Goal: Information Seeking & Learning: Learn about a topic

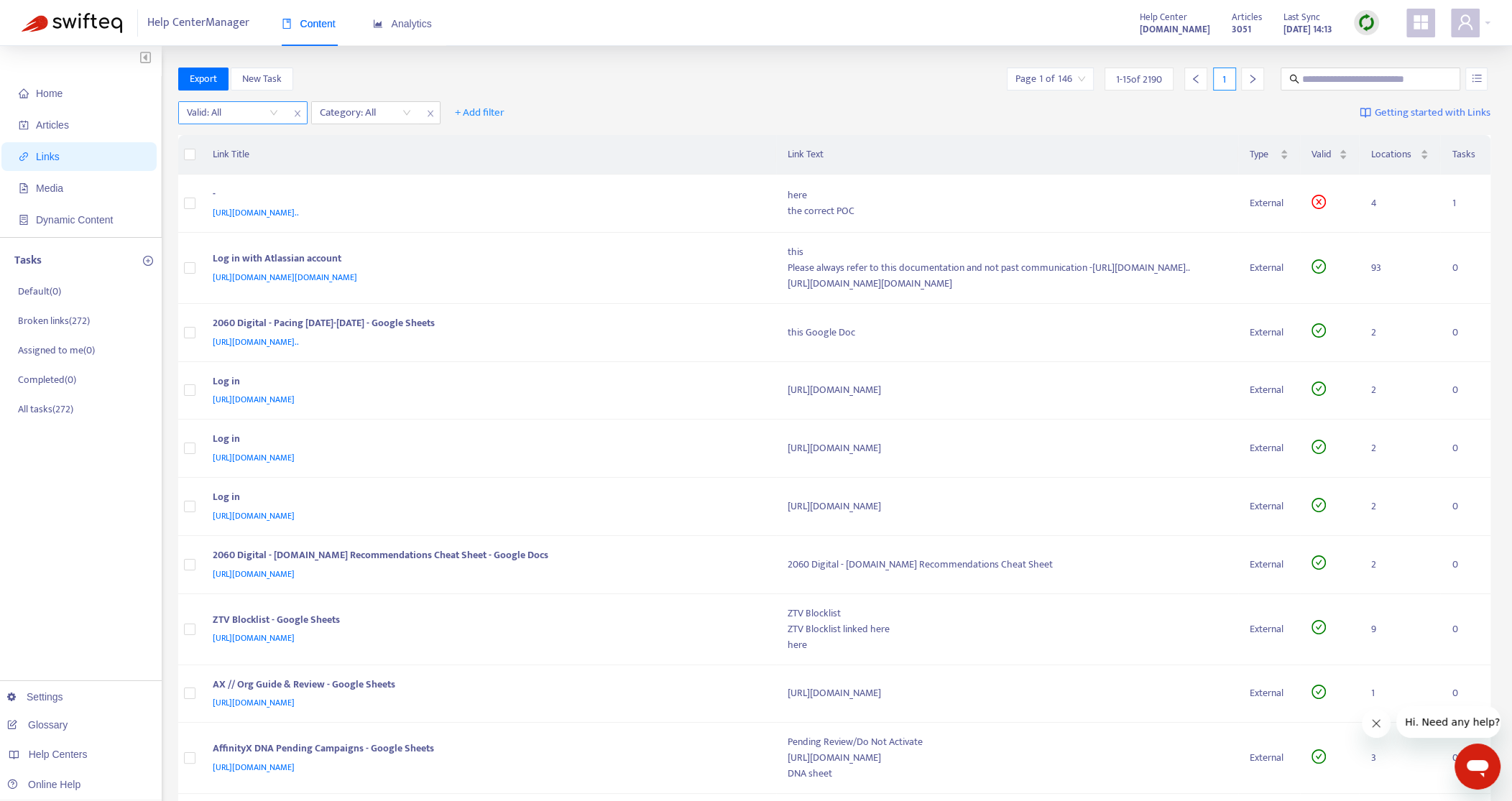
click at [245, 119] on input "search" at bounding box center [232, 112] width 92 height 21
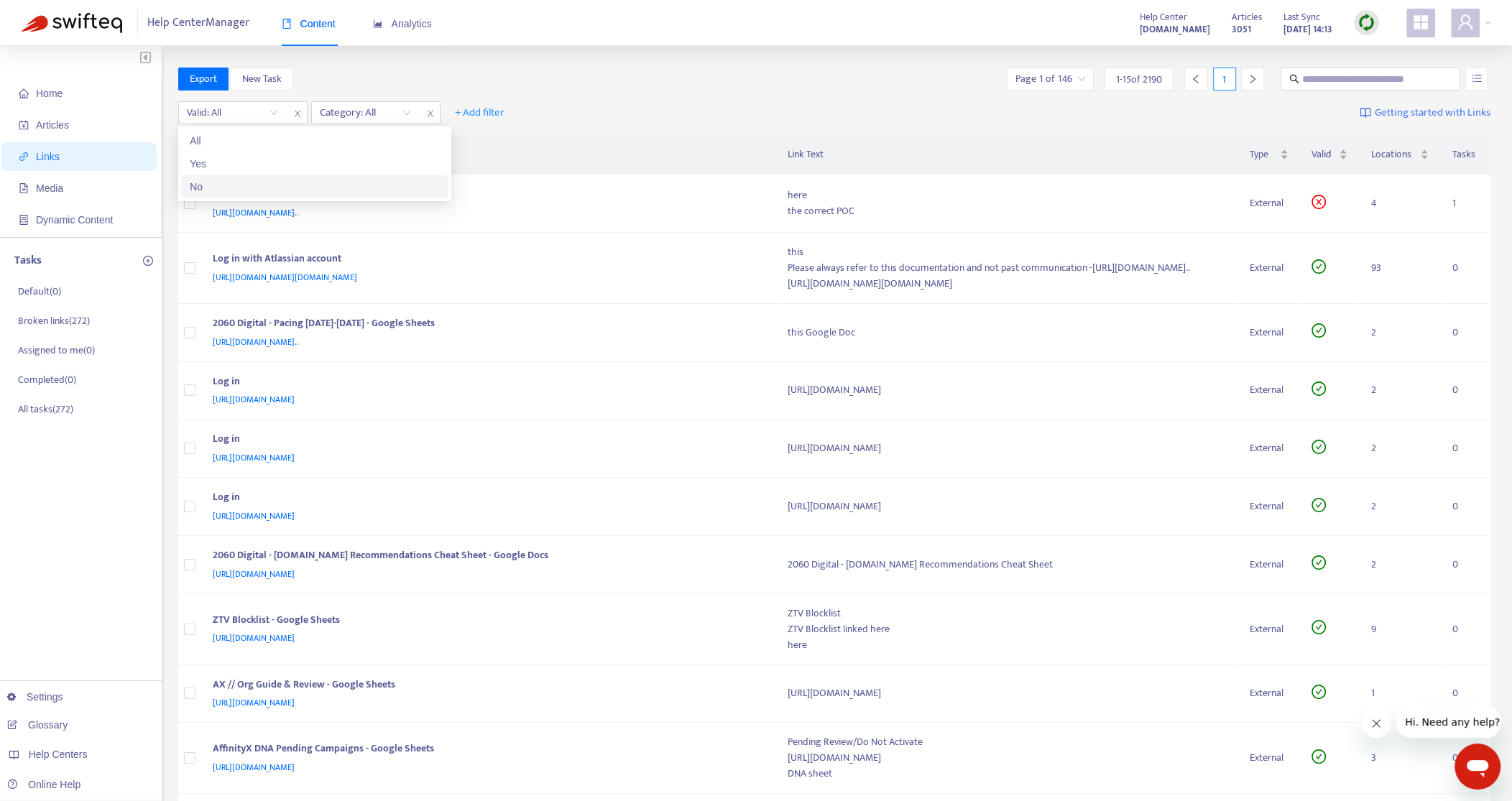
click at [225, 175] on div "No" at bounding box center [315, 186] width 268 height 23
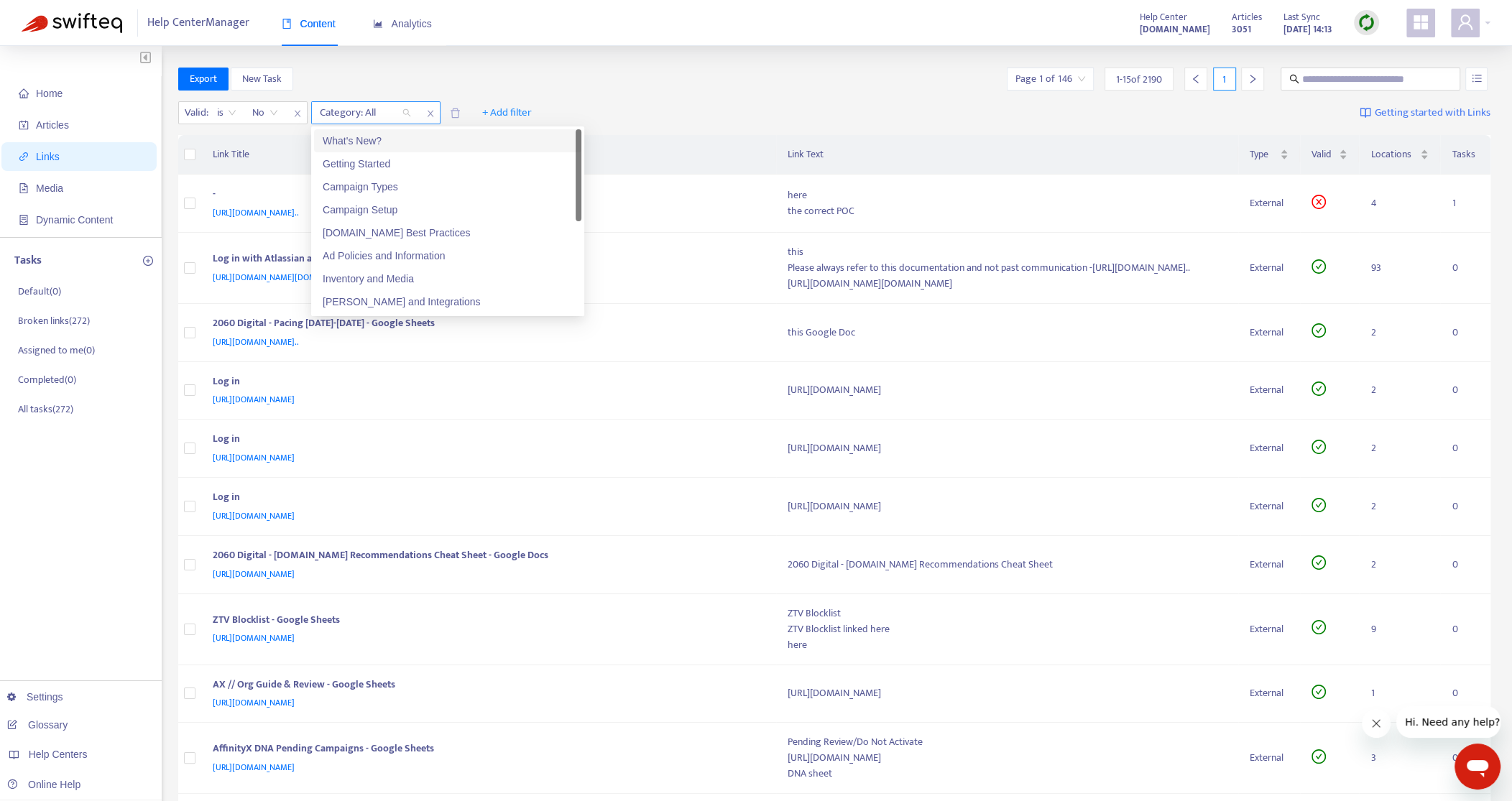
click at [367, 106] on div at bounding box center [358, 113] width 87 height 17
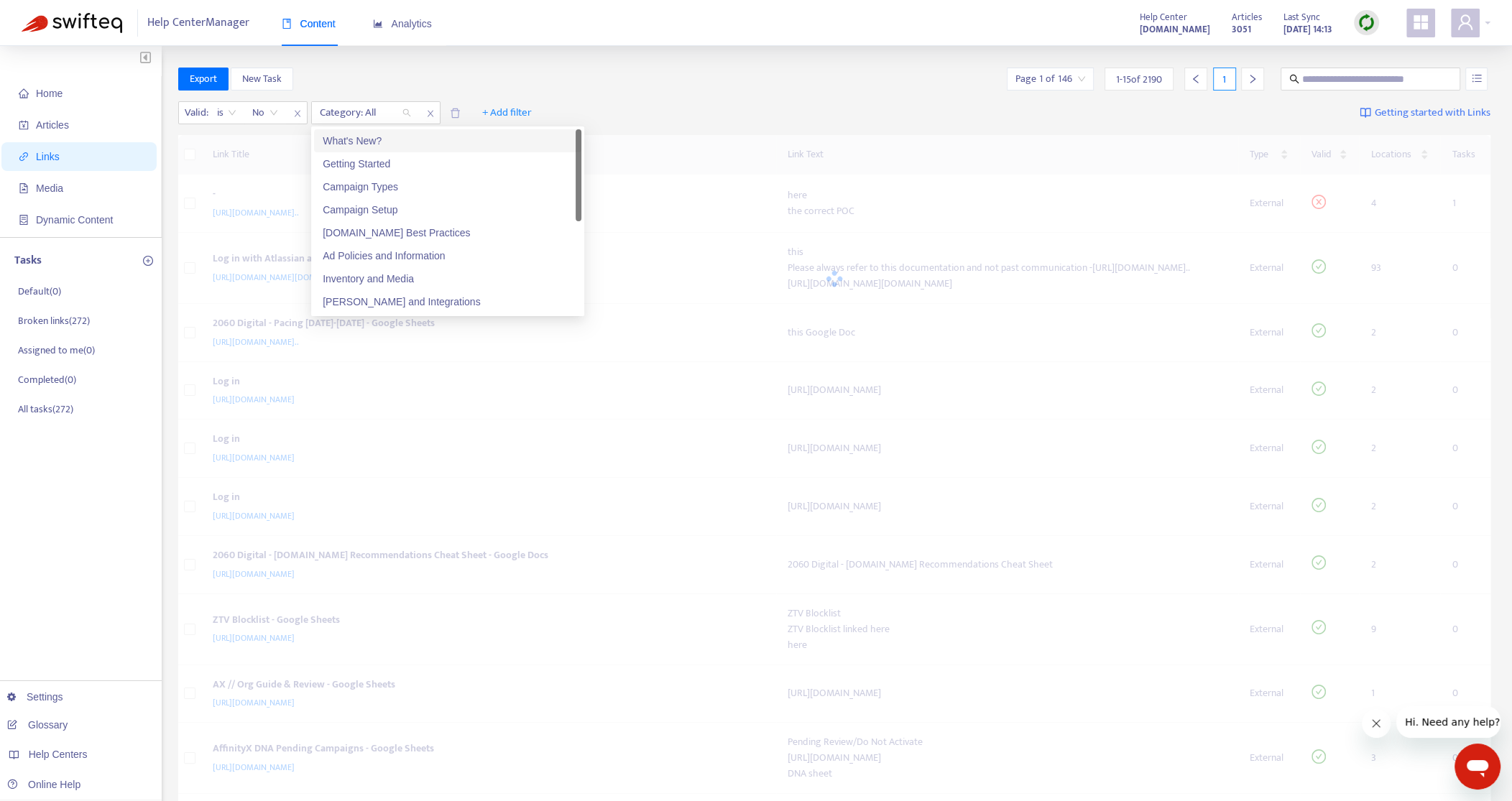
click at [363, 139] on div "What's New?" at bounding box center [447, 140] width 250 height 15
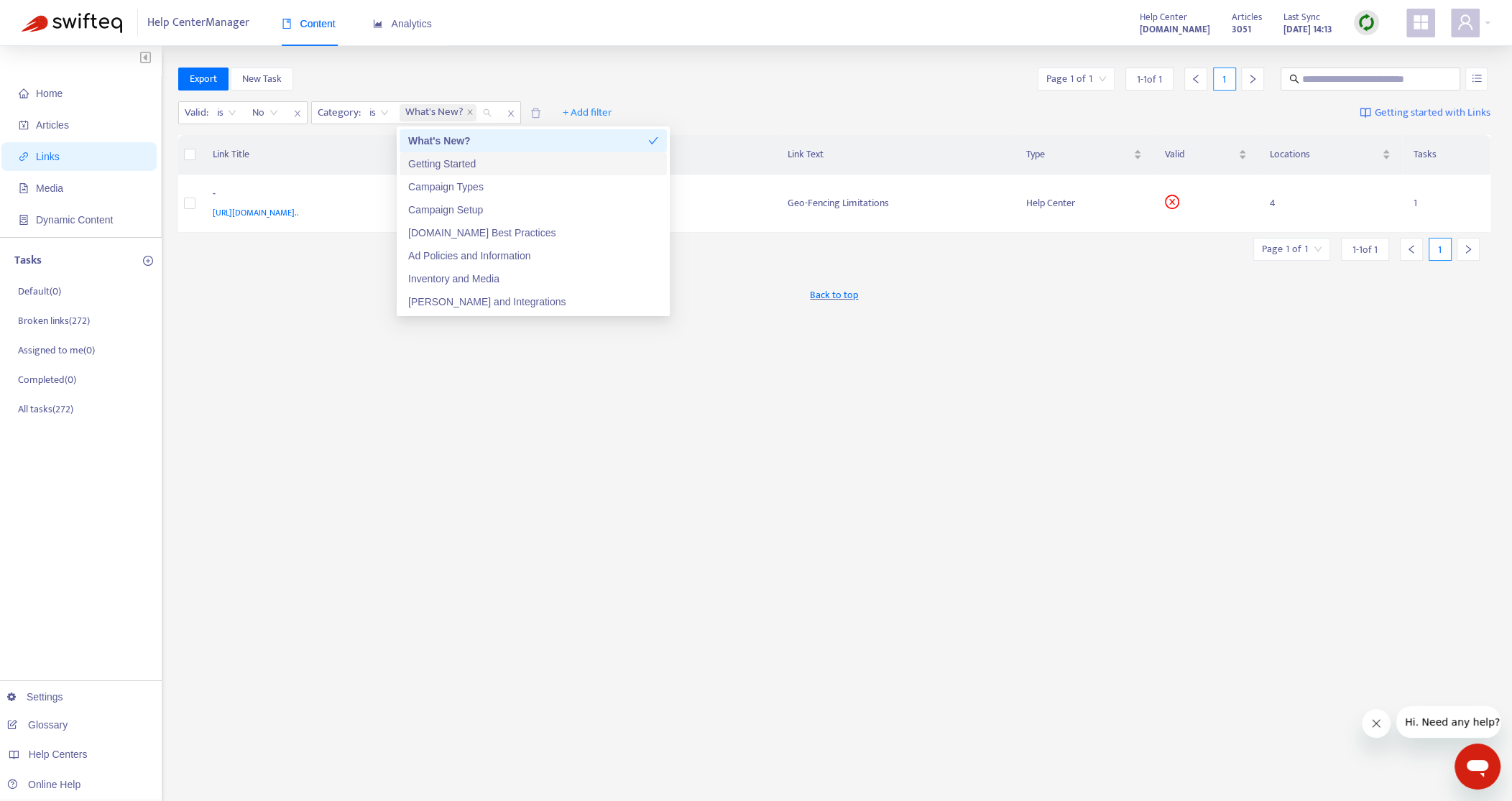
click at [434, 157] on div "Getting Started" at bounding box center [533, 163] width 250 height 15
click at [437, 191] on div "Campaign Types" at bounding box center [533, 186] width 250 height 15
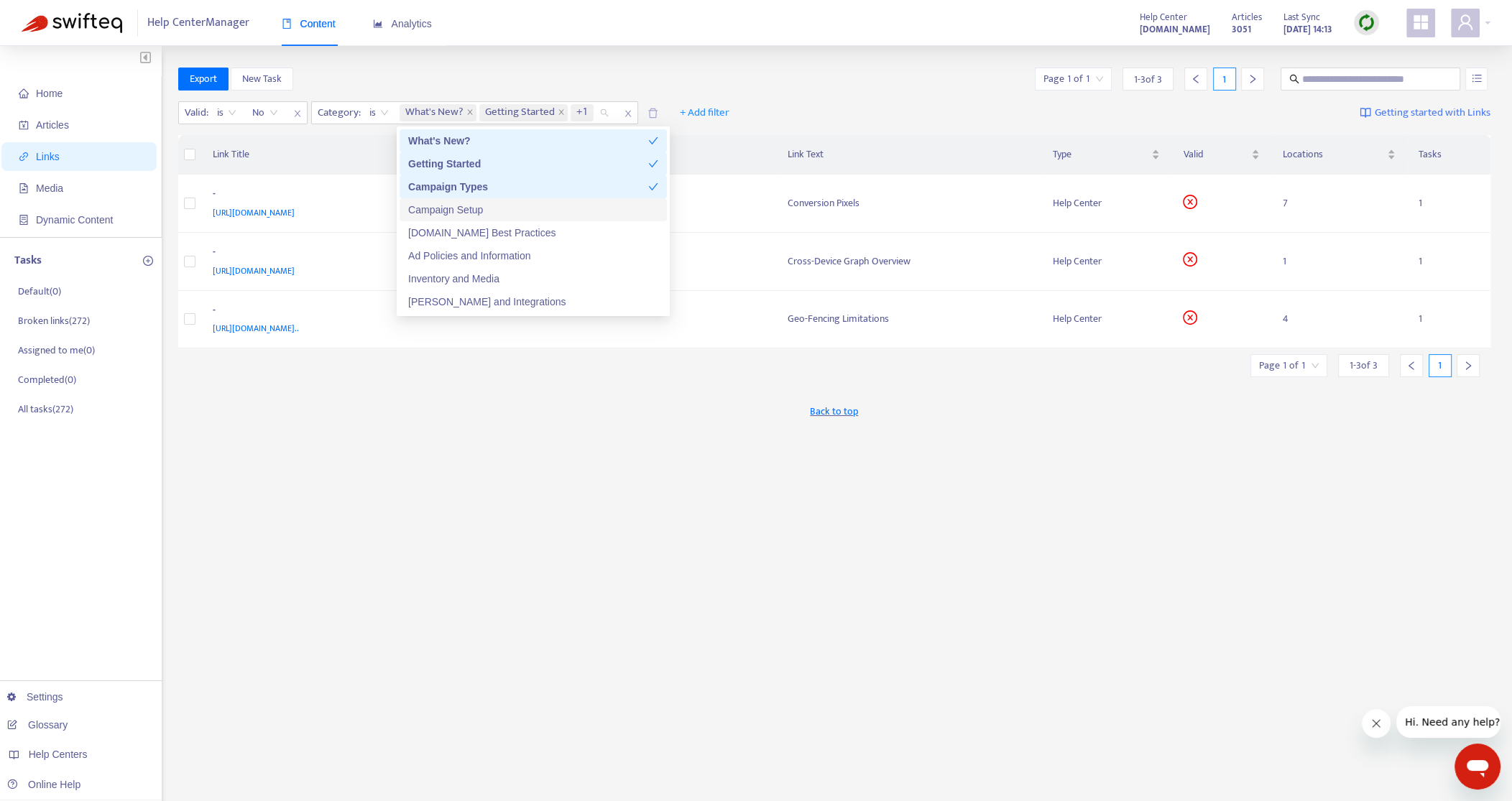
click at [440, 200] on div "Campaign Setup" at bounding box center [533, 209] width 268 height 23
click at [453, 227] on div "[DOMAIN_NAME] Best Practices" at bounding box center [533, 233] width 250 height 15
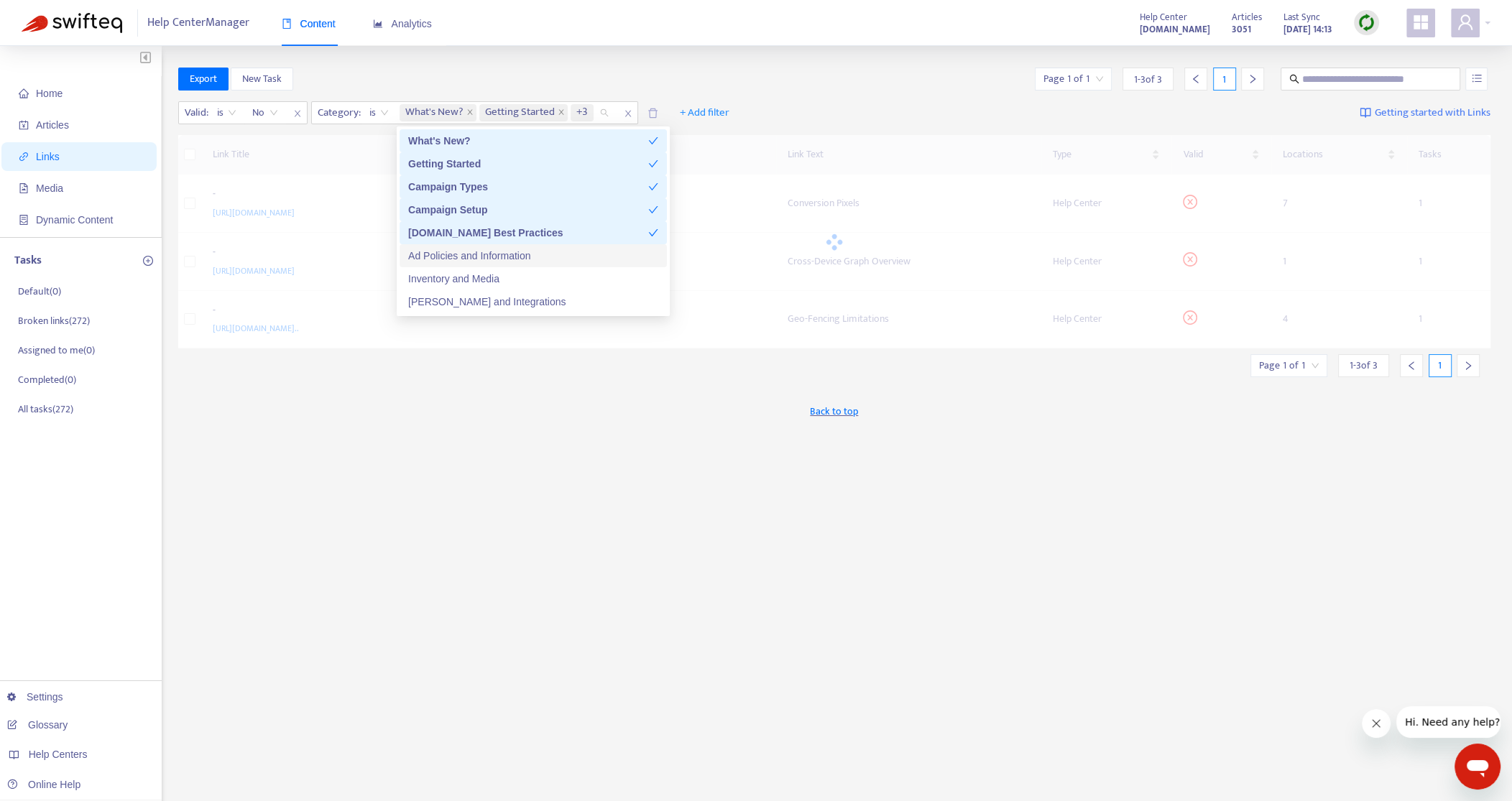
click at [452, 260] on div "Ad Policies and Information" at bounding box center [533, 256] width 250 height 15
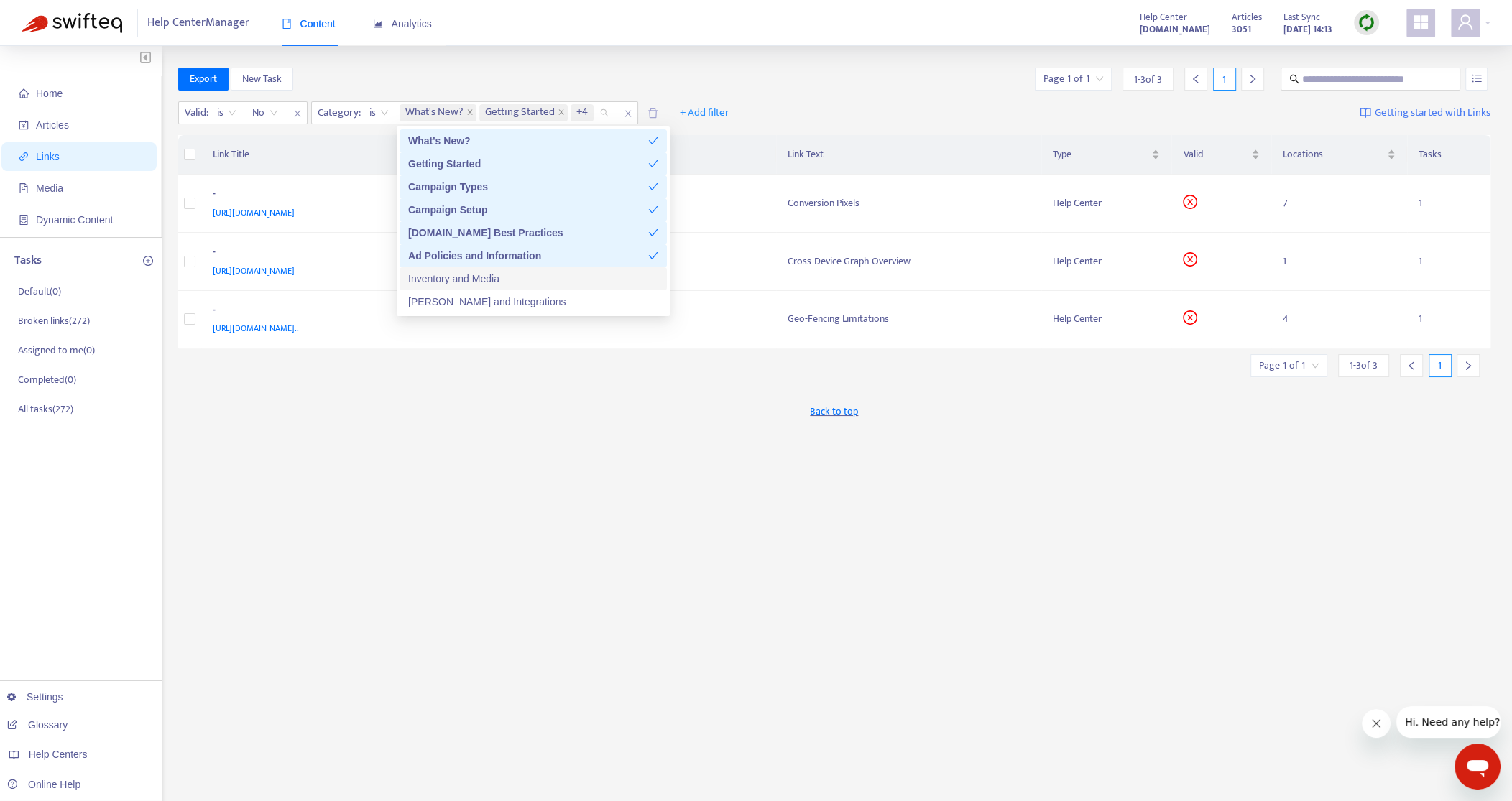
click at [452, 276] on div "Inventory and Media" at bounding box center [533, 279] width 250 height 15
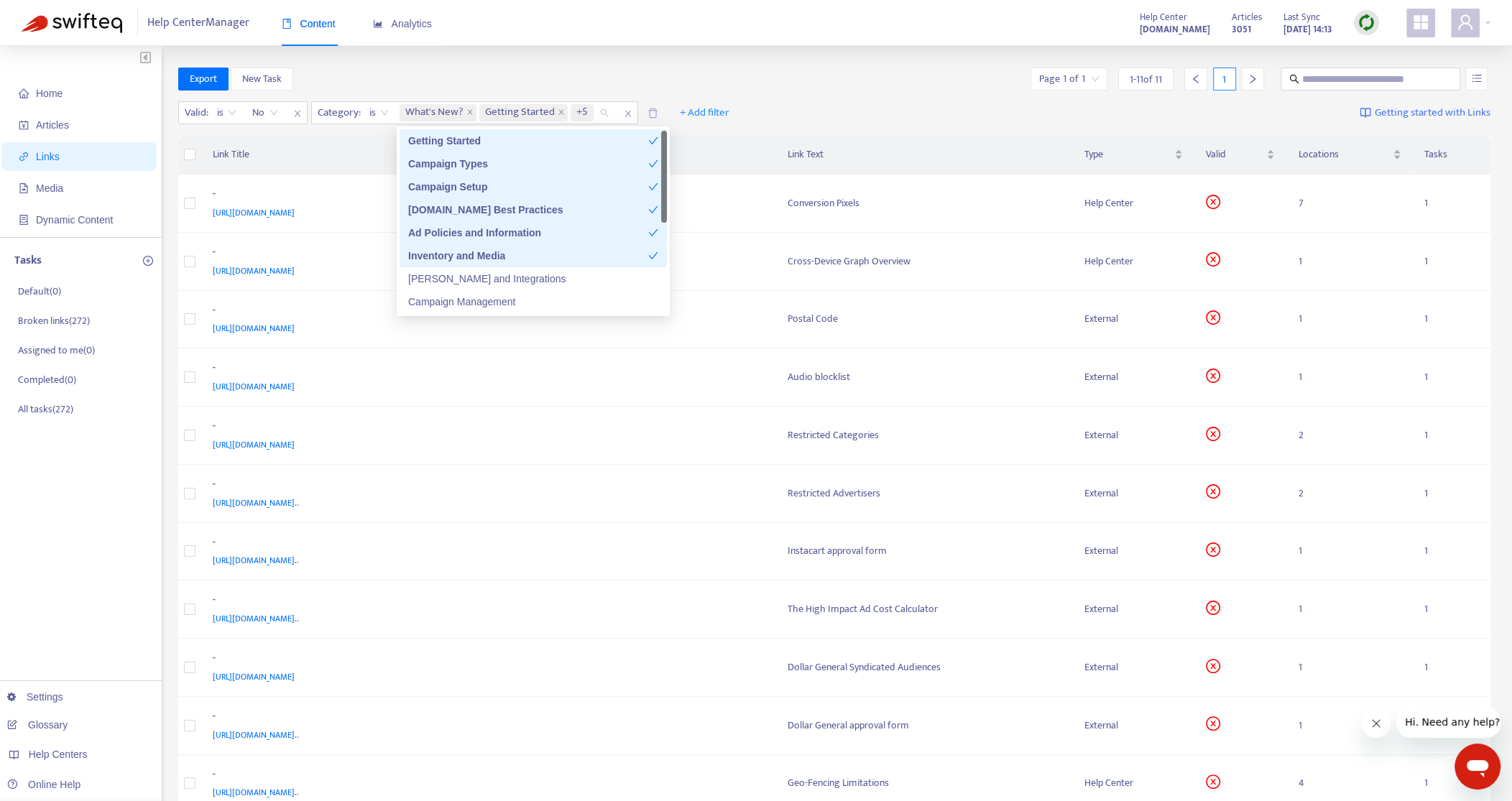
scroll to position [25, 0]
click at [452, 276] on div "[PERSON_NAME] and Integrations" at bounding box center [533, 276] width 250 height 15
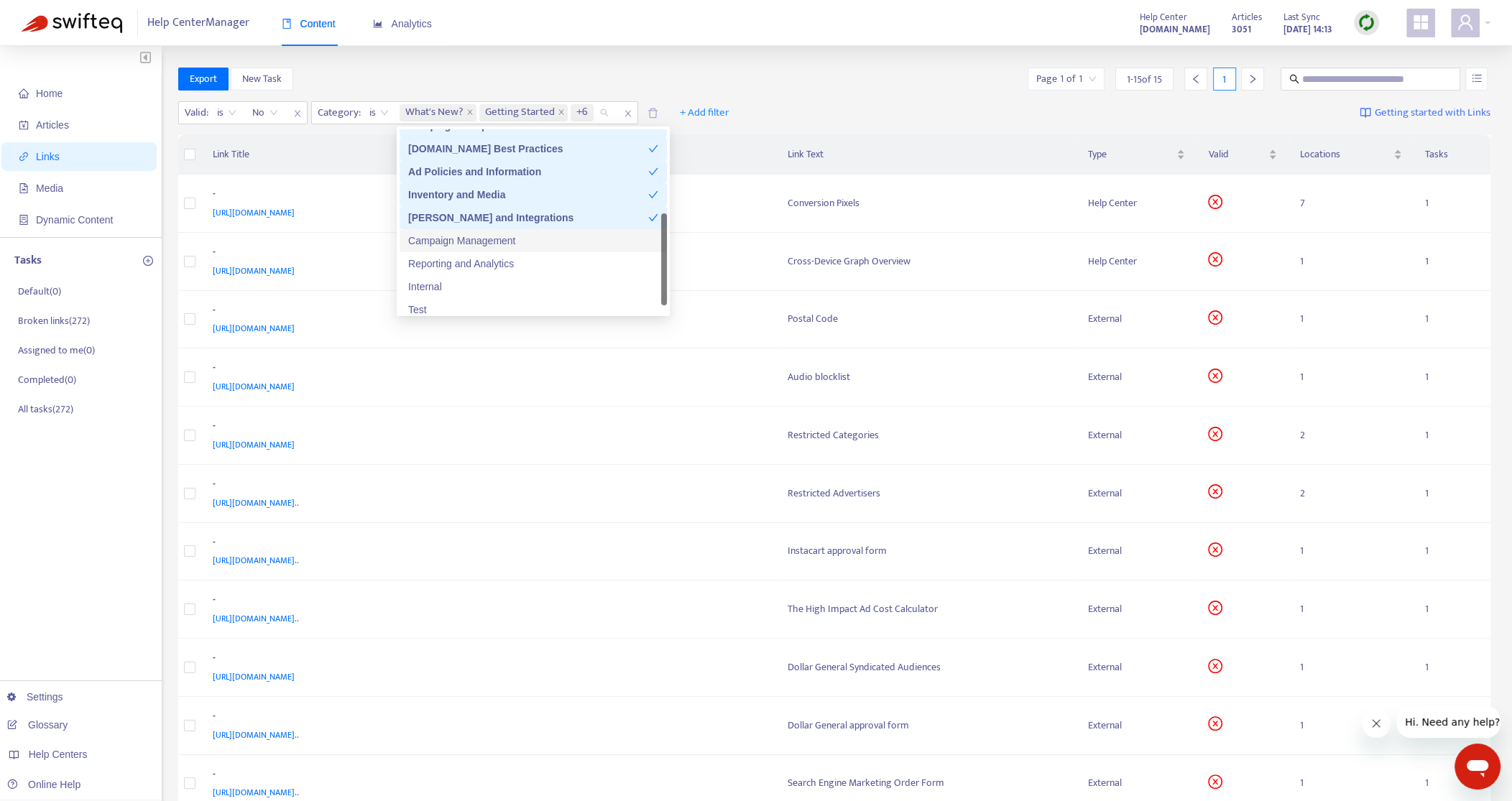
click at [443, 233] on div "Campaign Management" at bounding box center [533, 240] width 250 height 15
click at [446, 266] on div "Reporting and Analytics" at bounding box center [533, 263] width 250 height 15
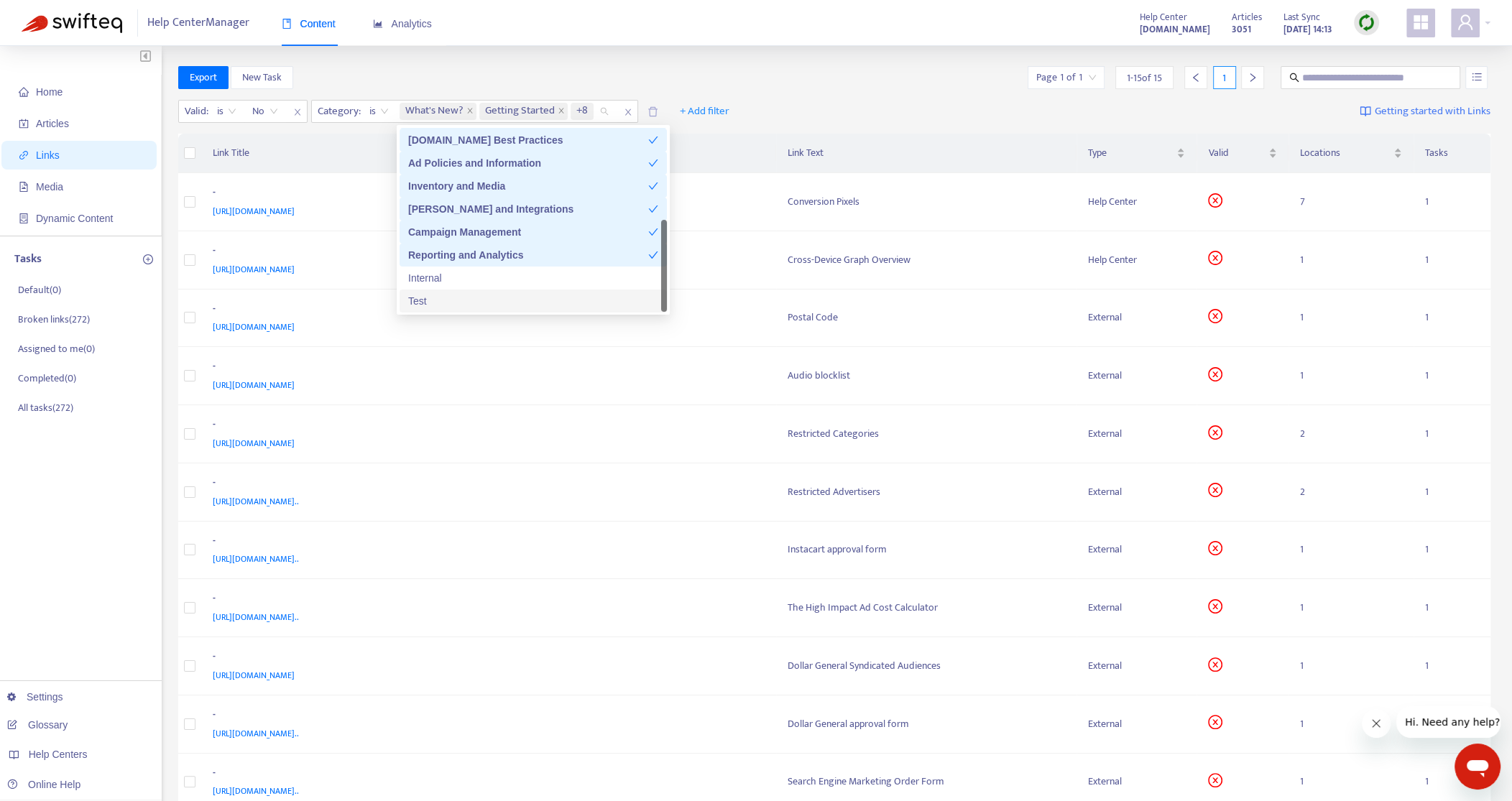
click at [425, 302] on div "Test" at bounding box center [533, 301] width 250 height 15
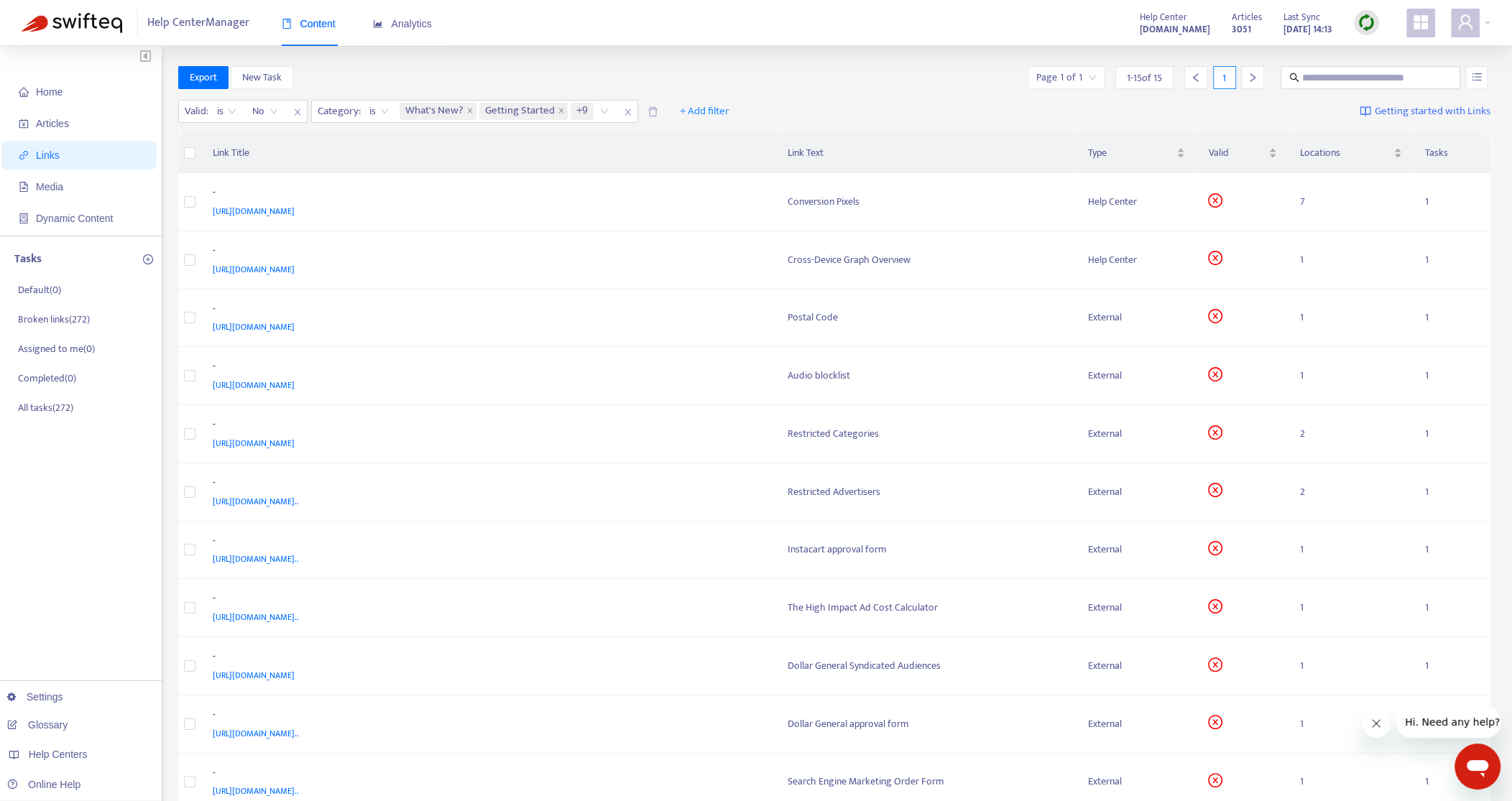
click at [840, 80] on div "Export New Task Page 1 of 1 1 - 15 of 15 1" at bounding box center [834, 77] width 1313 height 23
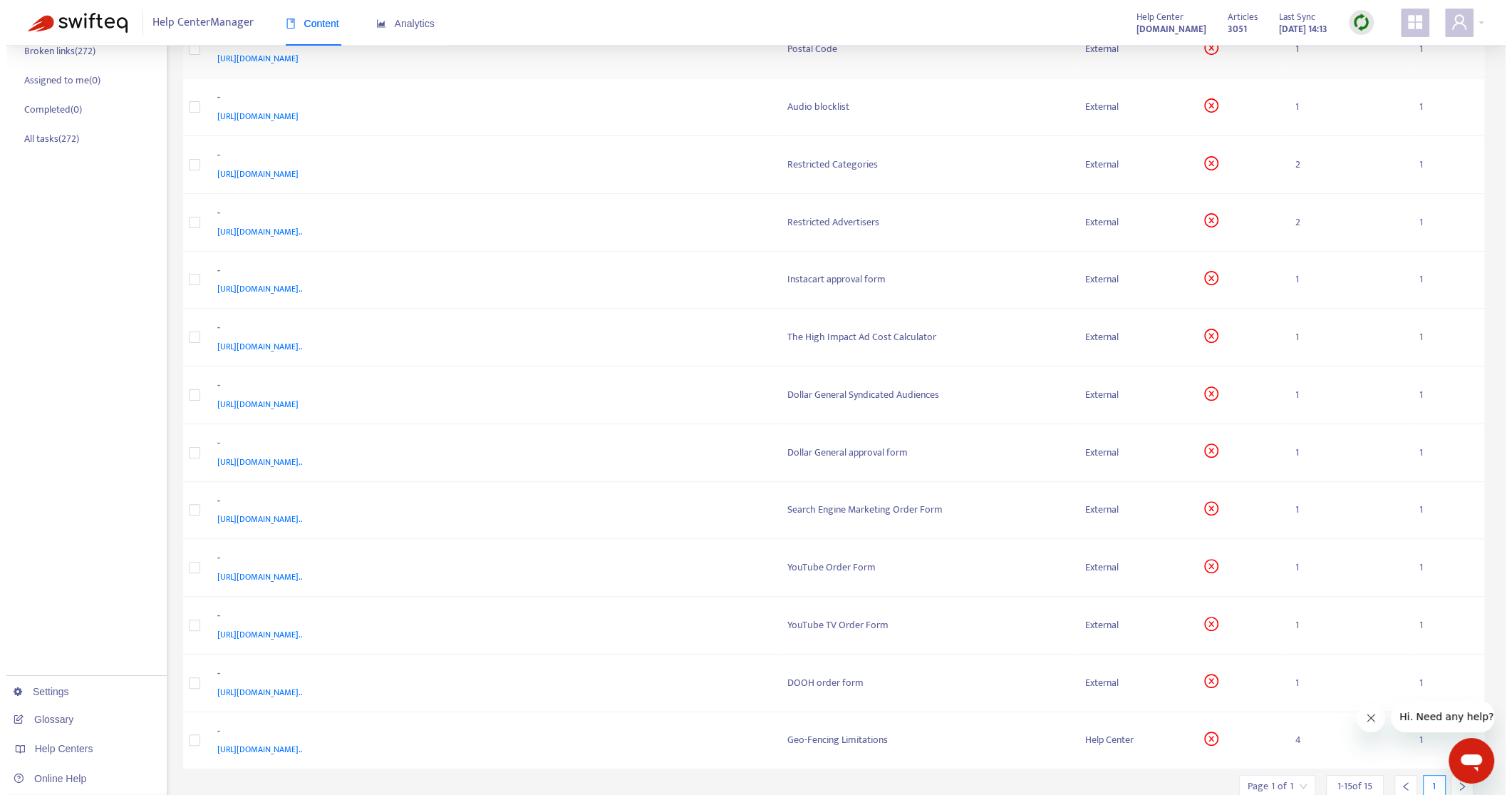
scroll to position [317, 0]
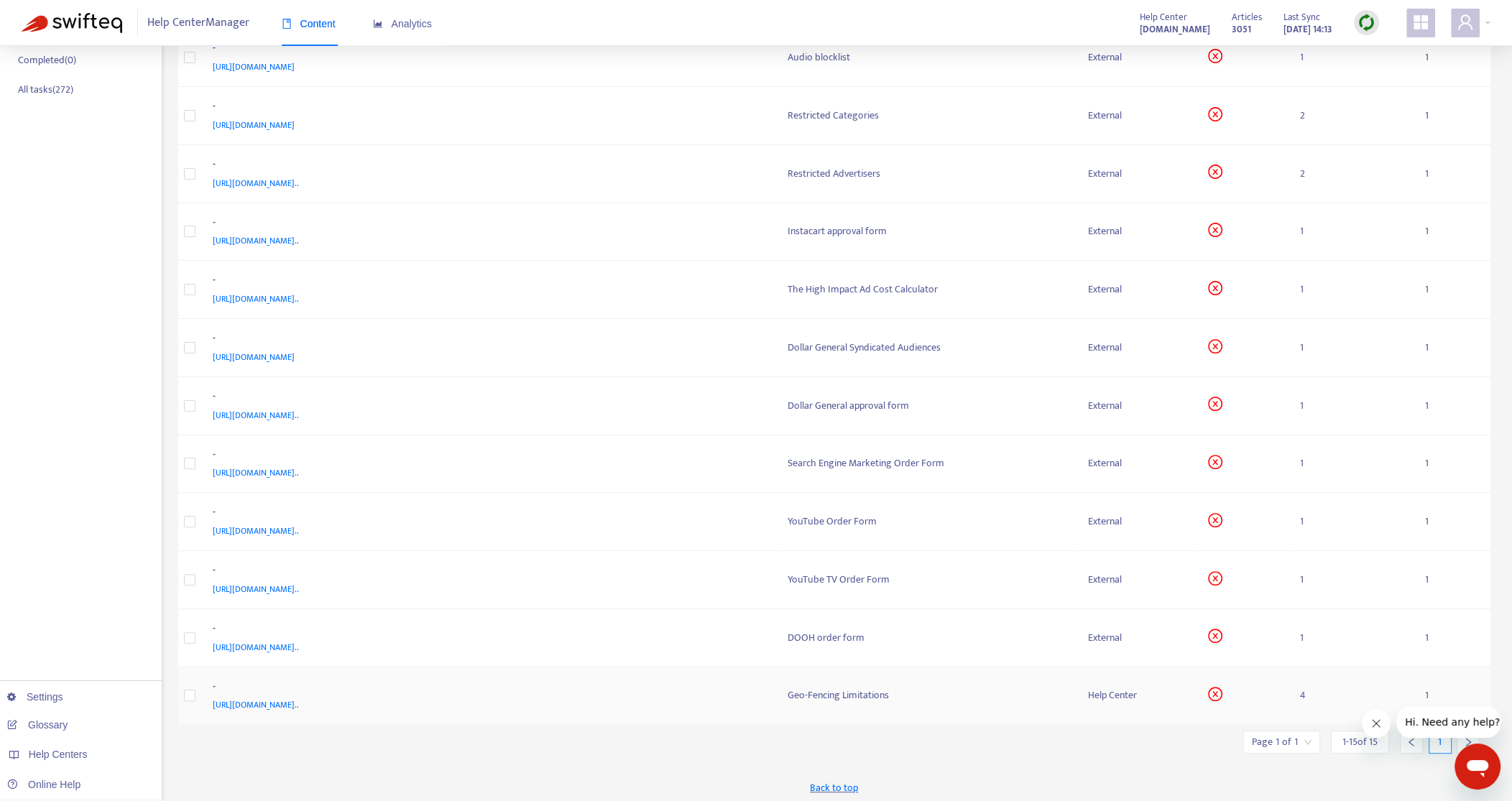
click at [723, 691] on div "-" at bounding box center [486, 688] width 546 height 19
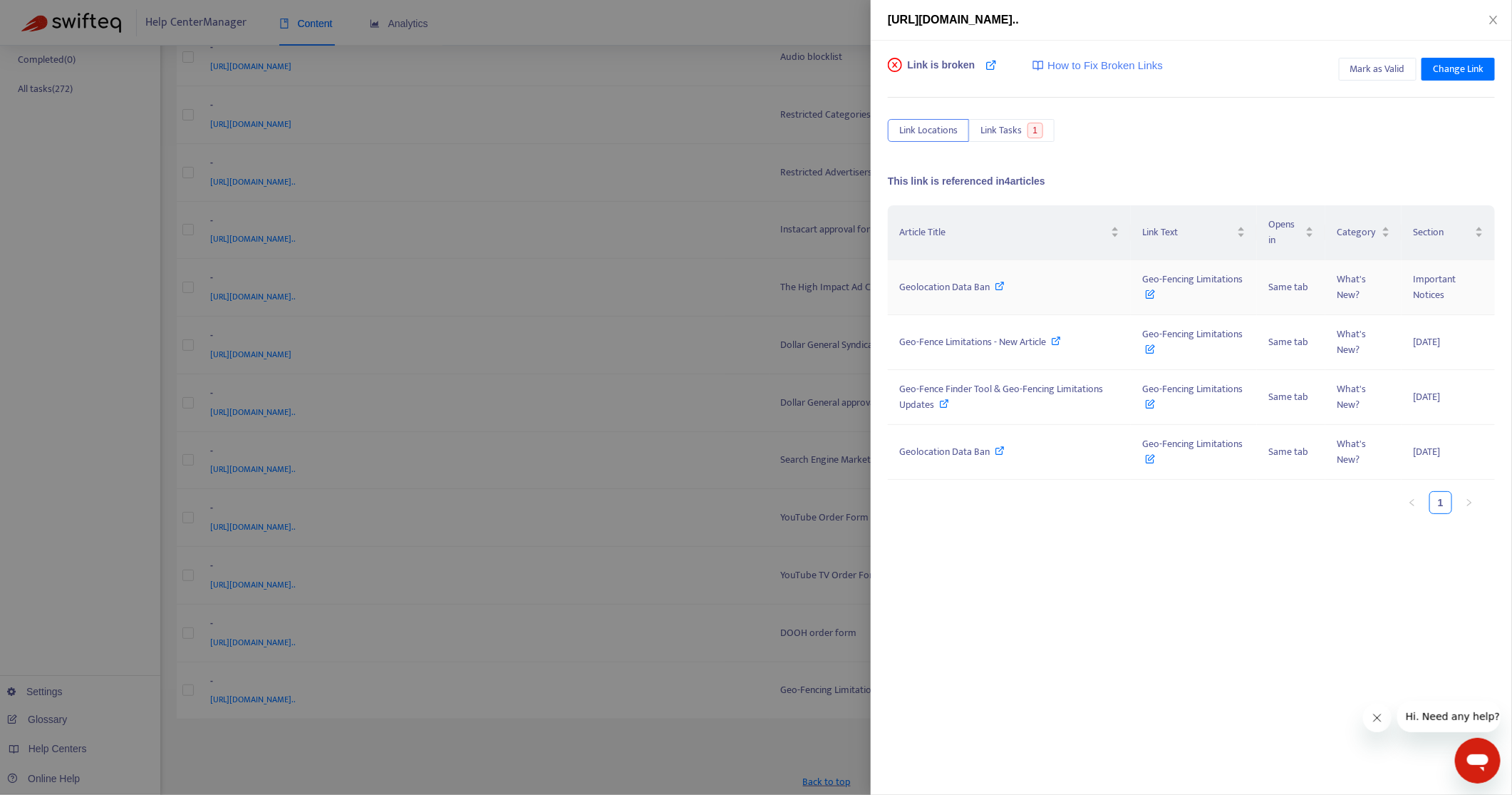
click at [1001, 283] on icon at bounding box center [1001, 286] width 10 height 10
